Goal: Book appointment/travel/reservation

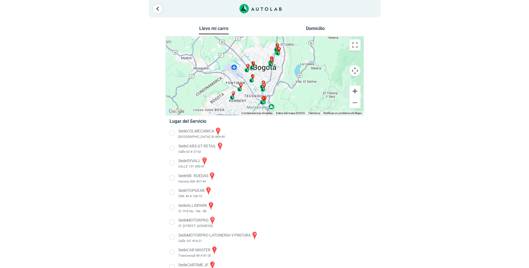
click at [354, 91] on button "Ampliar" at bounding box center [354, 91] width 11 height 11
click at [353, 91] on button "Ampliar" at bounding box center [354, 91] width 11 height 11
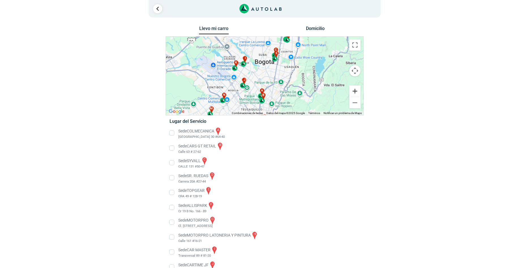
click at [353, 91] on button "Ampliar" at bounding box center [354, 91] width 11 height 11
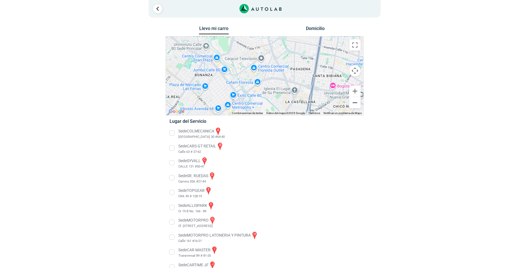
click at [351, 103] on button "Reducir" at bounding box center [354, 102] width 11 height 11
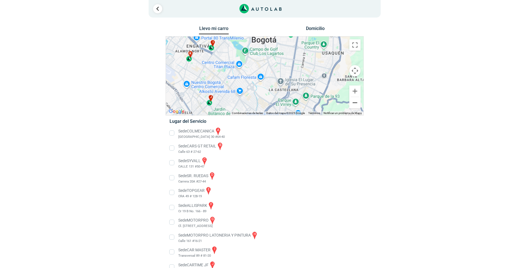
click at [351, 103] on button "Reducir" at bounding box center [354, 102] width 11 height 11
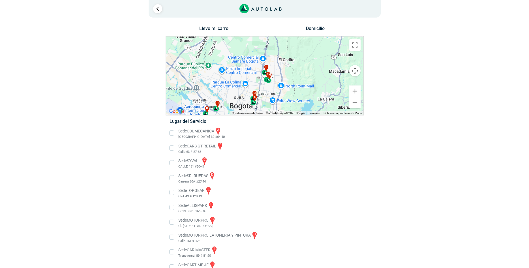
drag, startPoint x: 274, startPoint y: 56, endPoint x: 251, endPoint y: 105, distance: 54.2
click at [251, 105] on div "e" at bounding box center [254, 100] width 7 height 11
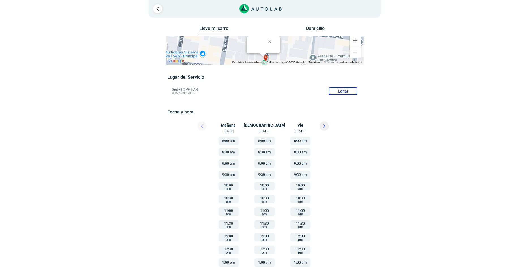
click at [341, 89] on li "Sede TOPGEAR Editar CRA 49 # 128-19" at bounding box center [265, 91] width 194 height 9
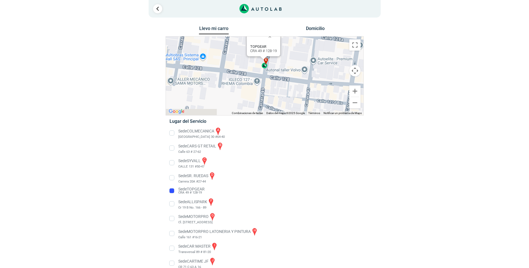
drag, startPoint x: 291, startPoint y: 94, endPoint x: 292, endPoint y: 71, distance: 22.7
click at [292, 71] on div "a b c d e f g" at bounding box center [265, 76] width 198 height 79
click at [355, 103] on button "Reducir" at bounding box center [354, 102] width 11 height 11
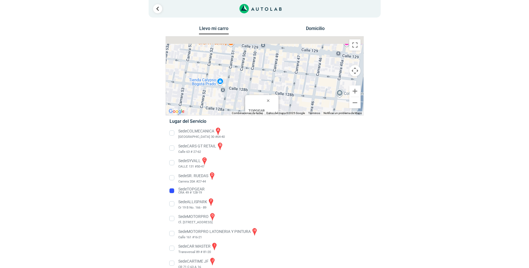
drag, startPoint x: 297, startPoint y: 50, endPoint x: 296, endPoint y: 112, distance: 61.2
click at [296, 112] on div "a b c d e f g" at bounding box center [265, 76] width 198 height 79
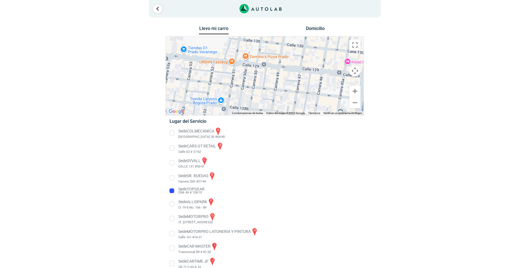
drag, startPoint x: 302, startPoint y: 73, endPoint x: 300, endPoint y: 104, distance: 31.2
click at [300, 104] on div "a b c d e f g" at bounding box center [265, 76] width 198 height 79
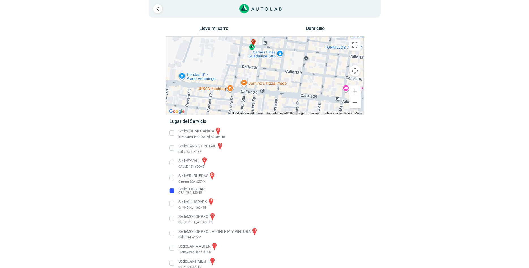
drag, startPoint x: 300, startPoint y: 87, endPoint x: 298, endPoint y: 35, distance: 51.8
click at [298, 37] on div "a b c d e f g" at bounding box center [265, 76] width 198 height 79
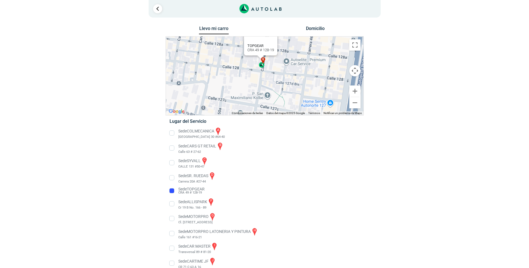
drag, startPoint x: 305, startPoint y: 91, endPoint x: 304, endPoint y: 46, distance: 45.3
click at [304, 46] on div "a b c d e f g" at bounding box center [265, 76] width 198 height 79
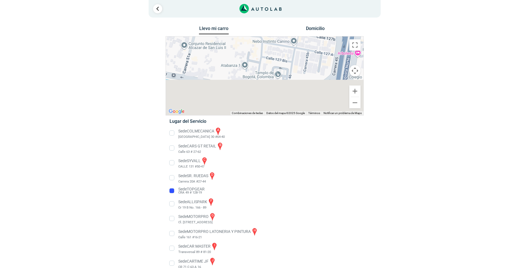
drag, startPoint x: 288, startPoint y: 48, endPoint x: 290, endPoint y: 39, distance: 9.5
click at [290, 39] on div "a b c d e f g" at bounding box center [265, 76] width 198 height 79
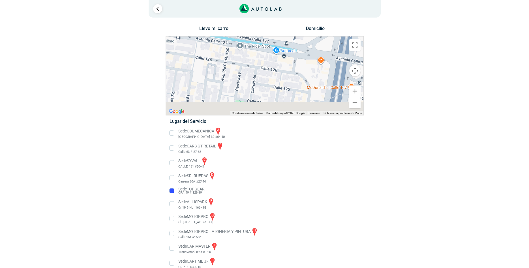
drag, startPoint x: 284, startPoint y: 99, endPoint x: 287, endPoint y: 64, distance: 35.3
click at [287, 64] on div "a b c d e f g" at bounding box center [265, 76] width 198 height 79
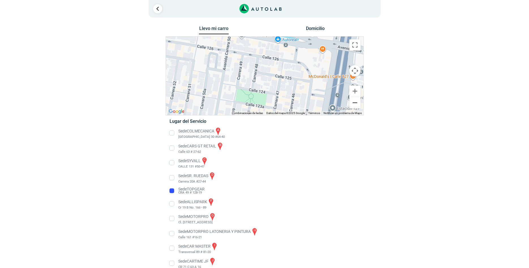
click at [351, 103] on button "Reducir" at bounding box center [354, 102] width 11 height 11
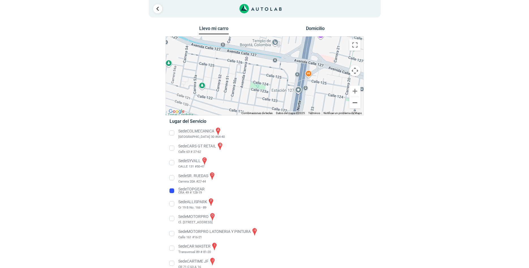
click at [351, 103] on button "Reducir" at bounding box center [354, 102] width 11 height 11
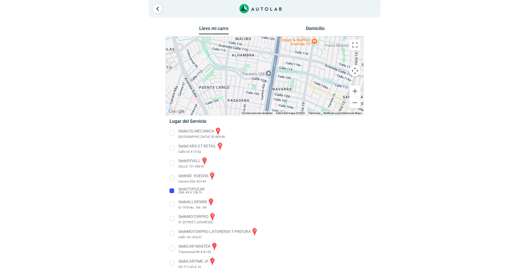
drag, startPoint x: 276, startPoint y: 102, endPoint x: 275, endPoint y: 38, distance: 64.3
click at [275, 38] on div "a b c d e f g" at bounding box center [265, 76] width 198 height 79
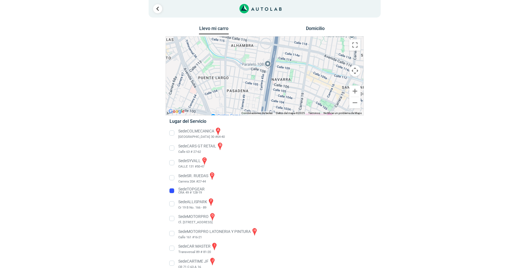
drag, startPoint x: 273, startPoint y: 91, endPoint x: 272, endPoint y: 40, distance: 51.5
click at [272, 40] on div "a b c d e f g" at bounding box center [265, 76] width 198 height 79
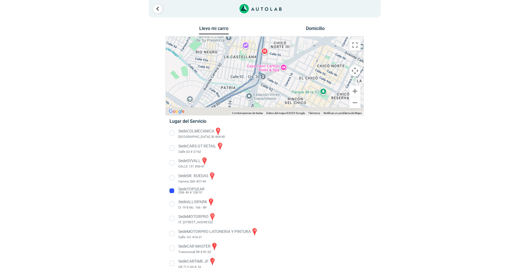
drag, startPoint x: 277, startPoint y: 97, endPoint x: 281, endPoint y: 52, distance: 46.0
click at [281, 52] on div "a b c d e f g" at bounding box center [265, 76] width 198 height 79
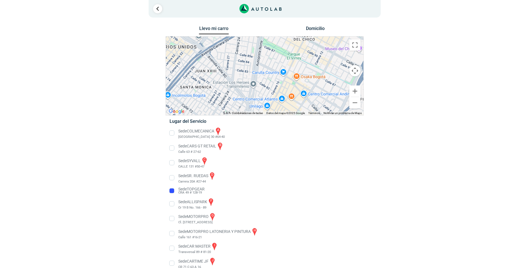
drag, startPoint x: 271, startPoint y: 96, endPoint x: 279, endPoint y: 42, distance: 54.0
click at [279, 42] on div "a b c d e f g" at bounding box center [265, 76] width 198 height 79
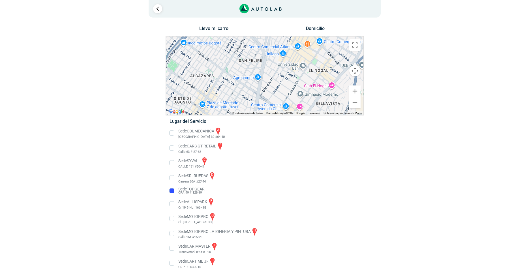
drag, startPoint x: 270, startPoint y: 84, endPoint x: 286, endPoint y: 34, distance: 52.9
click at [286, 37] on div "a b c d e f g" at bounding box center [265, 76] width 198 height 79
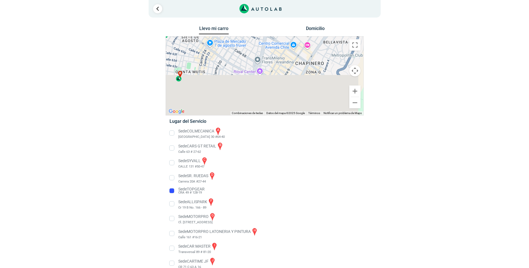
drag, startPoint x: 274, startPoint y: 102, endPoint x: 280, endPoint y: 42, distance: 60.1
click at [280, 42] on div "a b c d e f g" at bounding box center [265, 76] width 198 height 79
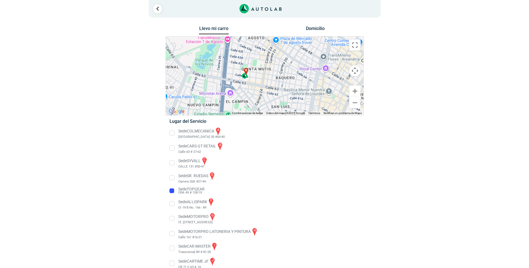
drag, startPoint x: 202, startPoint y: 76, endPoint x: 268, endPoint y: 76, distance: 66.3
click at [268, 76] on div "a b c d e f g" at bounding box center [265, 76] width 198 height 79
click at [354, 92] on button "Ampliar" at bounding box center [354, 91] width 11 height 11
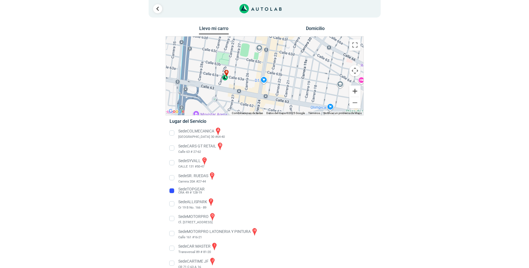
click at [356, 91] on button "Ampliar" at bounding box center [354, 91] width 11 height 11
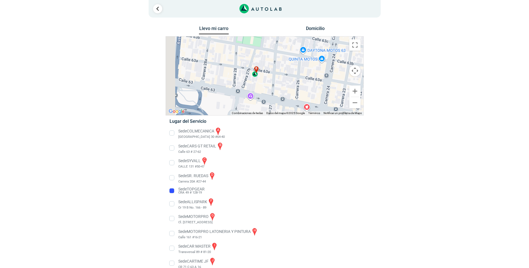
drag, startPoint x: 219, startPoint y: 89, endPoint x: 290, endPoint y: 82, distance: 71.1
click at [290, 82] on div "a b c d e f g" at bounding box center [265, 76] width 198 height 79
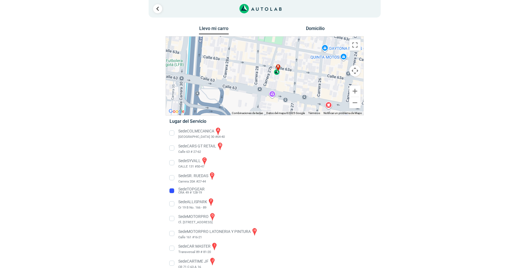
click at [277, 73] on div "b" at bounding box center [277, 69] width 7 height 11
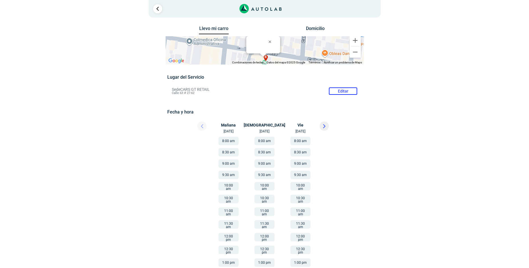
click at [322, 126] on button at bounding box center [324, 125] width 9 height 9
click at [229, 198] on button "10:30 am" at bounding box center [229, 199] width 20 height 8
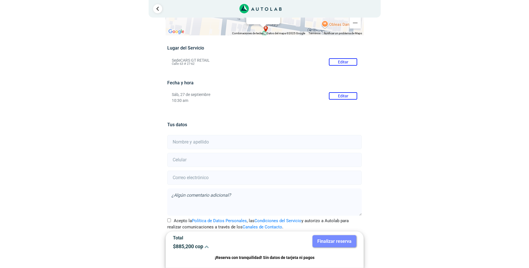
scroll to position [39, 0]
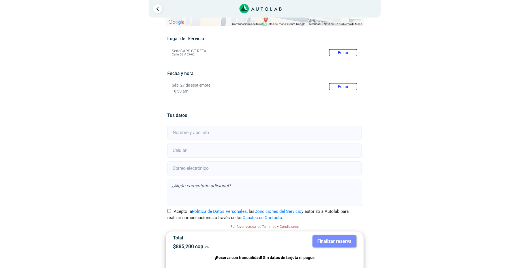
click at [175, 131] on input "text" at bounding box center [264, 133] width 195 height 14
type input "[PERSON_NAME]"
click at [180, 149] on input "number" at bounding box center [264, 151] width 195 height 14
type input "3204921339"
click at [181, 168] on input "email" at bounding box center [264, 168] width 195 height 14
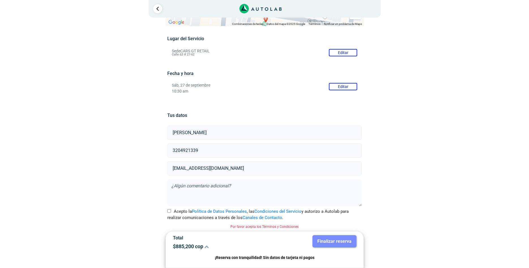
type input "[EMAIL_ADDRESS][DOMAIN_NAME]"
click at [129, 189] on div "Llevo mi carro [GEOGRAPHIC_DATA] ← Mover a la izquierda → Mover a la derecha ↑ …" at bounding box center [264, 127] width 275 height 283
click at [193, 185] on textarea at bounding box center [264, 192] width 195 height 27
click at [179, 187] on textarea "Revsion de 80.000 km" at bounding box center [264, 192] width 195 height 27
type textarea "Revisión de 80.000 km"
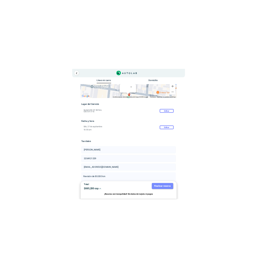
scroll to position [0, 0]
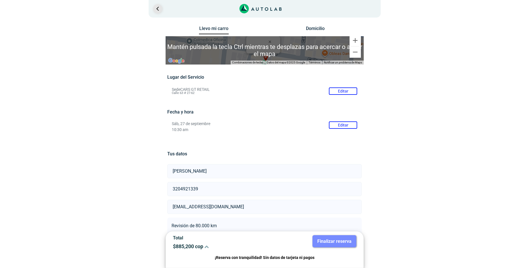
click at [157, 11] on link "Ir al paso anterior" at bounding box center [157, 8] width 9 height 9
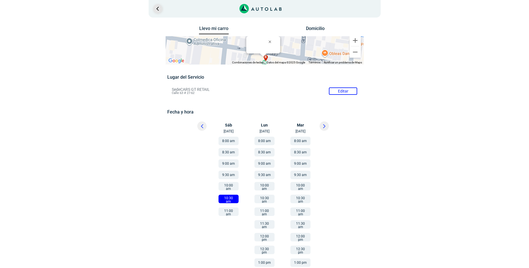
click at [157, 11] on link "Ir al paso anterior" at bounding box center [157, 8] width 9 height 9
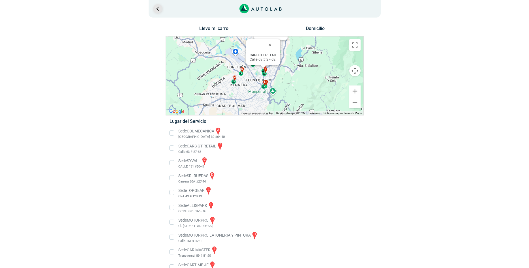
click at [157, 11] on link "Ir al paso anterior" at bounding box center [157, 8] width 9 height 9
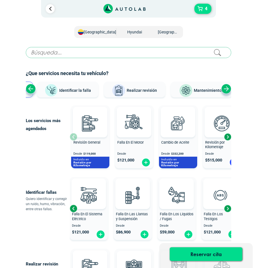
click at [226, 135] on div "Next slide" at bounding box center [227, 137] width 8 height 8
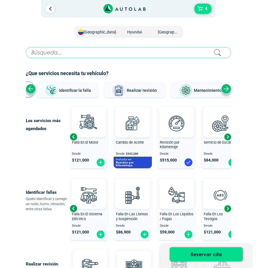
click at [228, 137] on div "Next slide" at bounding box center [227, 137] width 8 height 8
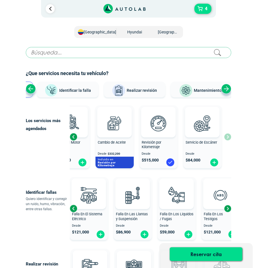
click at [228, 137] on div "Revisión General Desde $ 119,000 Incluido en Revisión por Kilometraje Falla En …" at bounding box center [151, 137] width 162 height 68
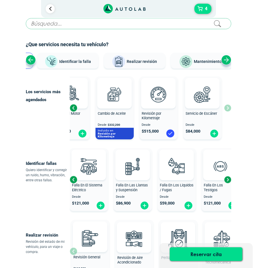
click at [228, 180] on div "Next slide" at bounding box center [227, 179] width 8 height 8
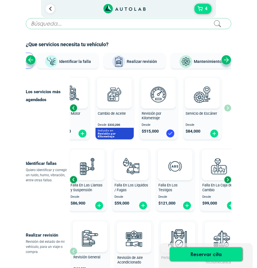
click at [228, 180] on div "Next slide" at bounding box center [227, 179] width 8 height 8
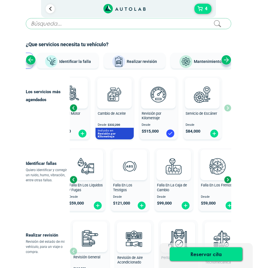
click at [228, 180] on div "Next slide" at bounding box center [227, 179] width 8 height 8
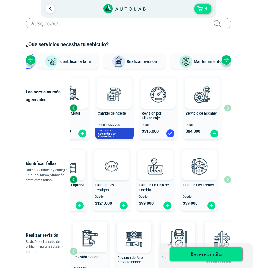
click at [74, 180] on div "Previous slide" at bounding box center [73, 179] width 8 height 8
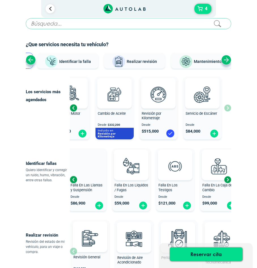
click at [74, 180] on div "Previous slide" at bounding box center [73, 179] width 8 height 8
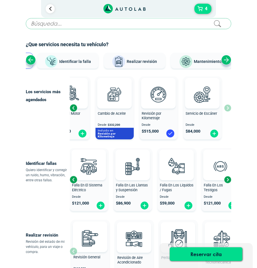
click at [74, 180] on div "Previous slide" at bounding box center [73, 179] width 8 height 8
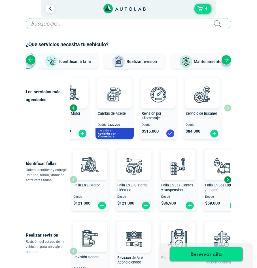
click at [74, 180] on div at bounding box center [90, 164] width 35 height 31
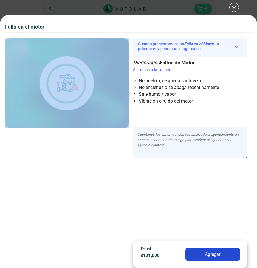
click at [74, 180] on div "4 Falla en el Motor" at bounding box center [66, 137] width 123 height 198
